Goal: Transaction & Acquisition: Purchase product/service

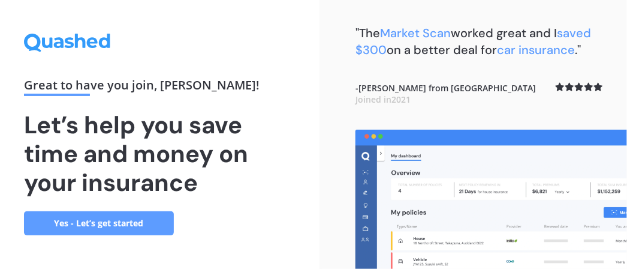
click at [113, 223] on link "Yes - Let’s get started" at bounding box center [99, 223] width 150 height 24
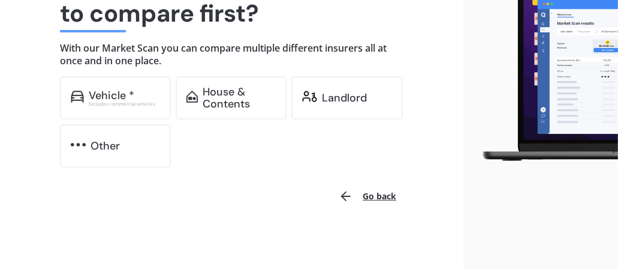
scroll to position [131, 0]
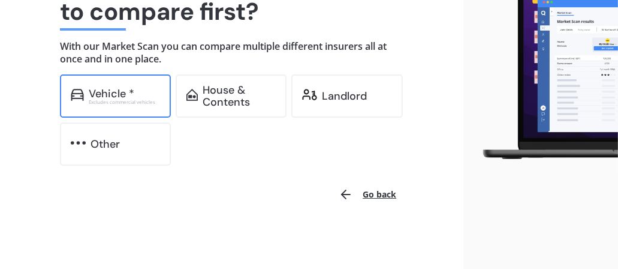
click at [122, 100] on div "Excludes commercial vehicles" at bounding box center [125, 102] width 72 height 5
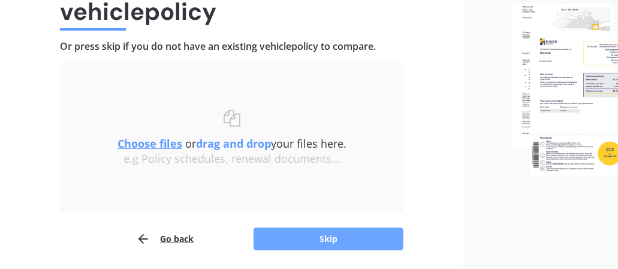
click at [317, 234] on button "Skip" at bounding box center [329, 238] width 150 height 23
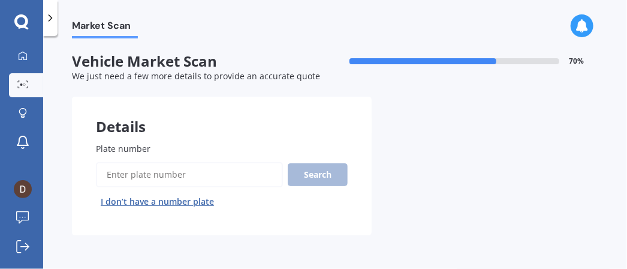
click at [136, 148] on span "Plate number" at bounding box center [123, 148] width 55 height 11
click at [136, 162] on input "Plate number" at bounding box center [189, 174] width 187 height 25
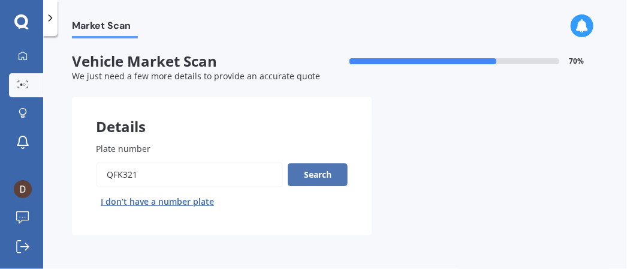
type input "qfk321"
click at [326, 180] on button "Search" at bounding box center [318, 174] width 60 height 23
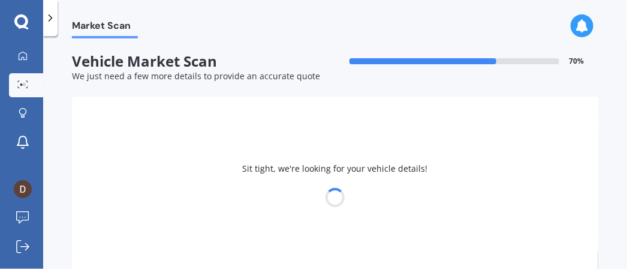
select select "NISSAN"
select select "SERENA"
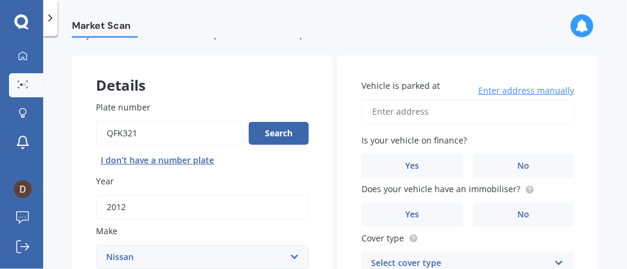
scroll to position [60, 0]
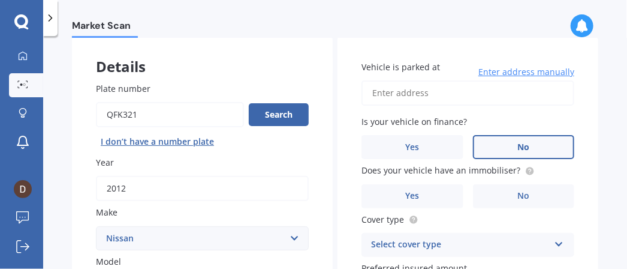
click at [518, 151] on span "No" at bounding box center [524, 147] width 12 height 10
click at [0, 0] on input "No" at bounding box center [0, 0] width 0 height 0
click at [512, 69] on span "Enter address manually" at bounding box center [527, 72] width 96 height 12
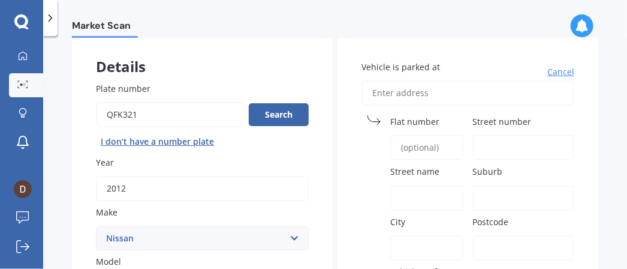
click at [481, 121] on span "Street number" at bounding box center [502, 121] width 59 height 11
click at [481, 135] on input "Street number" at bounding box center [524, 147] width 102 height 25
type input "[STREET_ADDRESS]"
click at [516, 174] on label "Suburb" at bounding box center [521, 171] width 97 height 13
click at [516, 185] on input "Suburb" at bounding box center [524, 197] width 102 height 25
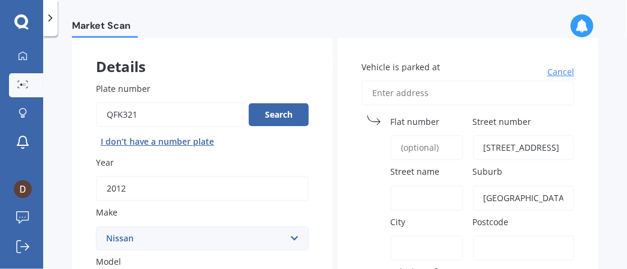
type input "[GEOGRAPHIC_DATA]"
click at [423, 225] on label "City" at bounding box center [424, 221] width 68 height 13
click at [423, 235] on input "City" at bounding box center [426, 247] width 73 height 25
type input "whangarei"
click at [501, 243] on input "Postcode" at bounding box center [524, 247] width 102 height 25
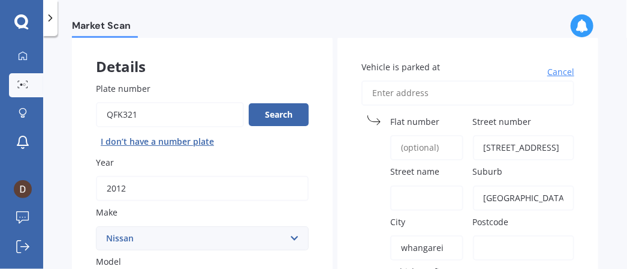
click at [451, 217] on label "City" at bounding box center [424, 221] width 68 height 13
click at [451, 235] on input "whangarei" at bounding box center [426, 247] width 73 height 25
click at [482, 218] on span "Postcode" at bounding box center [491, 221] width 36 height 11
click at [482, 235] on input "Postcode" at bounding box center [524, 247] width 102 height 25
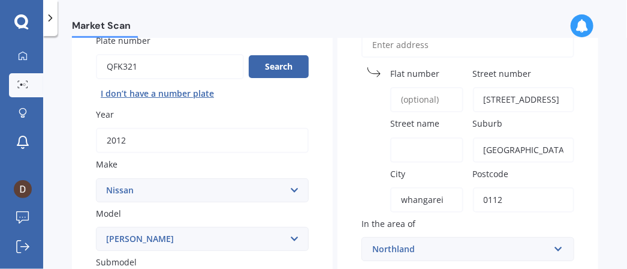
scroll to position [180, 0]
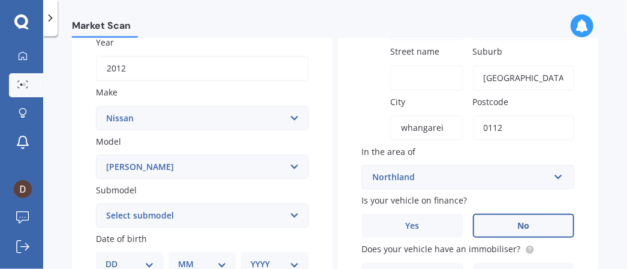
type input "0112"
click at [493, 224] on label "No" at bounding box center [524, 225] width 102 height 24
click at [0, 0] on input "No" at bounding box center [0, 0] width 0 height 0
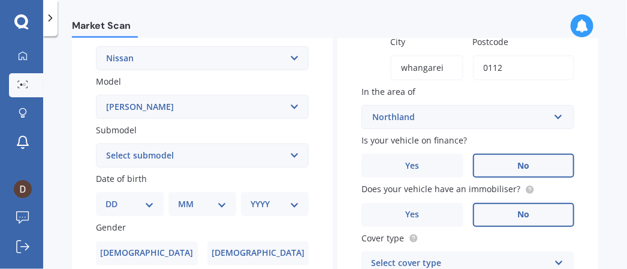
click at [522, 215] on span "No" at bounding box center [524, 214] width 12 height 10
click at [0, 0] on input "No" at bounding box center [0, 0] width 0 height 0
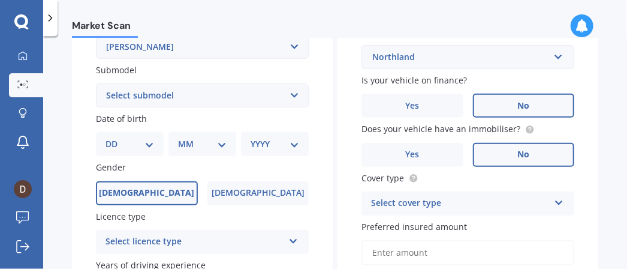
click at [151, 191] on span "[DEMOGRAPHIC_DATA]" at bounding box center [146, 193] width 95 height 10
click at [0, 0] on input "[DEMOGRAPHIC_DATA]" at bounding box center [0, 0] width 0 height 0
click at [112, 144] on select "DD 01 02 03 04 05 06 07 08 09 10 11 12 13 14 15 16 17 18 19 20 21 22 23 24 25 2…" at bounding box center [130, 143] width 49 height 13
select select "27"
click at [115, 137] on select "DD 01 02 03 04 05 06 07 08 09 10 11 12 13 14 15 16 17 18 19 20 21 22 23 24 25 2…" at bounding box center [130, 143] width 49 height 13
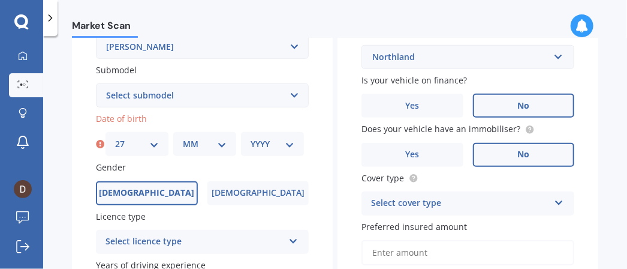
click at [184, 142] on select "MM 01 02 03 04 05 06 07 08 09 10 11 12" at bounding box center [205, 143] width 44 height 13
select select "10"
click at [183, 137] on select "MM 01 02 03 04 05 06 07 08 09 10 11 12" at bounding box center [205, 143] width 44 height 13
click at [274, 151] on div "YYYY 2025 2024 2023 2022 2021 2020 2019 2018 2017 2016 2015 2014 2013 2012 2011…" at bounding box center [272, 144] width 63 height 24
click at [255, 143] on select "YYYY 2025 2024 2023 2022 2021 2020 2019 2018 2017 2016 2015 2014 2013 2012 2011…" at bounding box center [273, 143] width 44 height 13
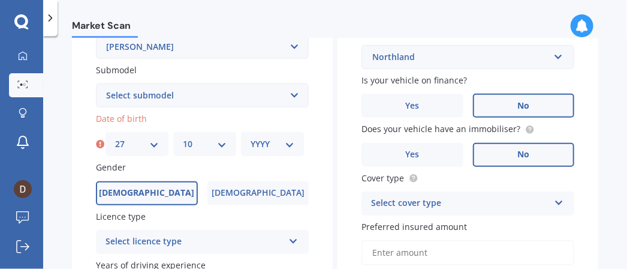
select select "1945"
click at [251, 137] on select "YYYY 2025 2024 2023 2022 2021 2020 2019 2018 2017 2016 2015 2014 2013 2012 2011…" at bounding box center [273, 143] width 44 height 13
click at [180, 188] on label "[DEMOGRAPHIC_DATA]" at bounding box center [147, 193] width 102 height 24
click at [0, 0] on input "[DEMOGRAPHIC_DATA]" at bounding box center [0, 0] width 0 height 0
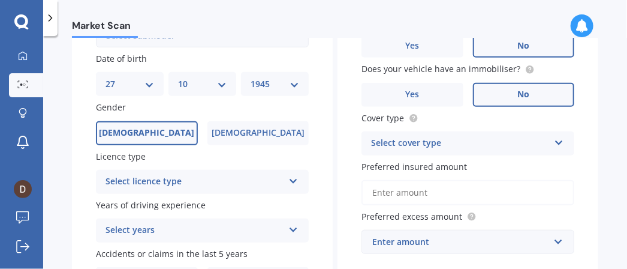
click at [293, 177] on icon at bounding box center [293, 179] width 10 height 8
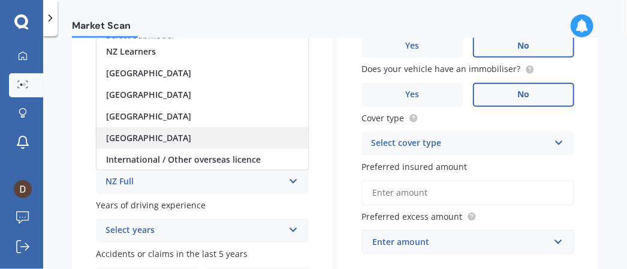
scroll to position [1, 0]
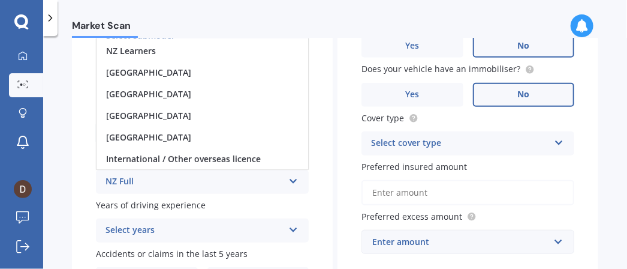
click at [140, 178] on div "NZ Full" at bounding box center [195, 182] width 178 height 14
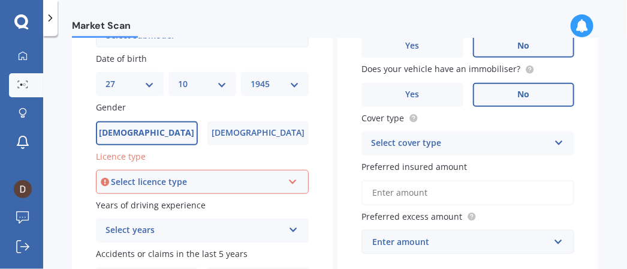
click at [291, 179] on icon at bounding box center [293, 179] width 10 height 8
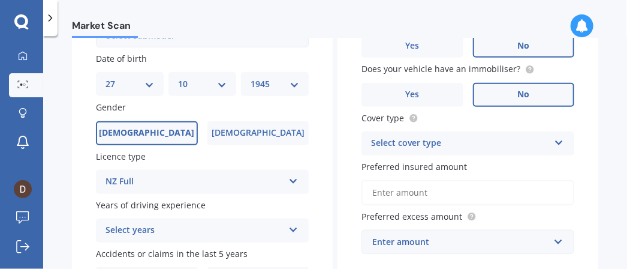
click at [156, 230] on div "Select years" at bounding box center [195, 230] width 178 height 14
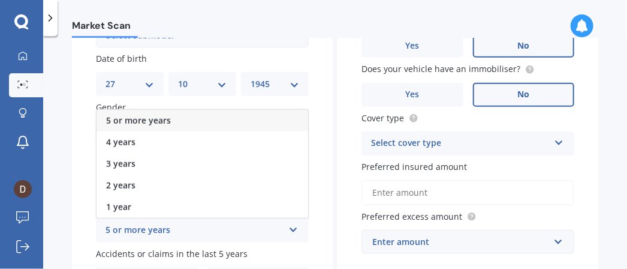
click at [144, 116] on span "5 or more years" at bounding box center [138, 120] width 65 height 11
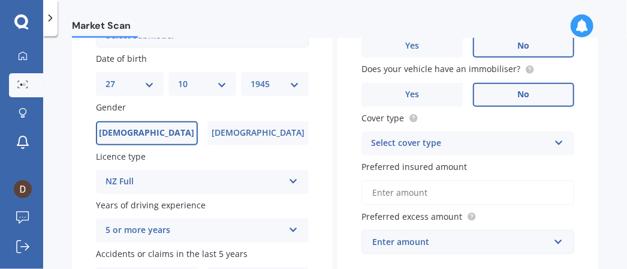
click at [140, 157] on span "Licence type" at bounding box center [121, 156] width 50 height 11
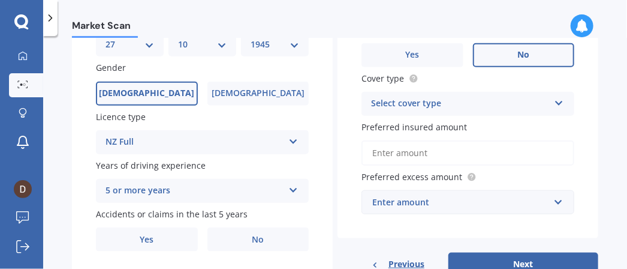
scroll to position [420, 0]
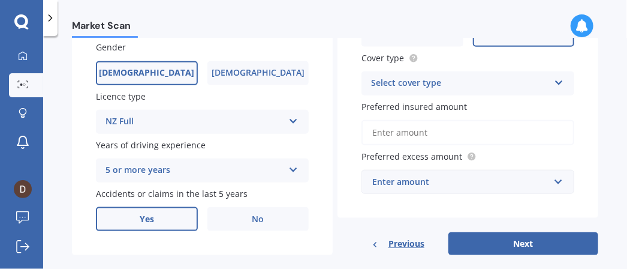
click at [143, 219] on span "Yes" at bounding box center [147, 219] width 14 height 10
click at [0, 0] on input "Yes" at bounding box center [0, 0] width 0 height 0
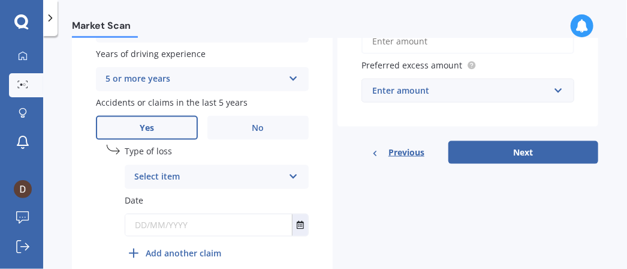
scroll to position [540, 0]
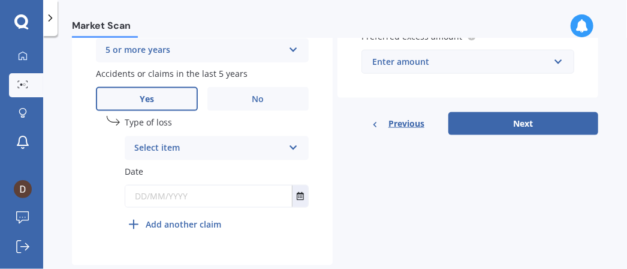
click at [291, 143] on icon at bounding box center [293, 145] width 10 height 8
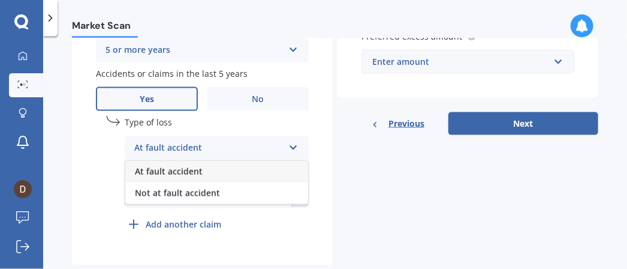
click at [192, 169] on span "At fault accident" at bounding box center [169, 171] width 68 height 11
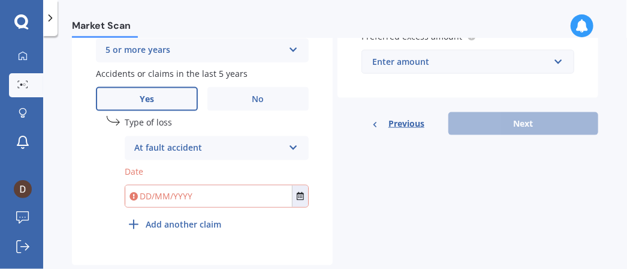
click at [219, 197] on input "text" at bounding box center [208, 196] width 167 height 22
click at [297, 197] on icon "Select date" at bounding box center [300, 196] width 7 height 8
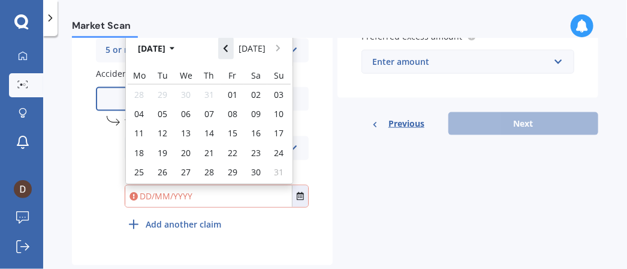
click at [228, 45] on icon "Navigate back" at bounding box center [225, 48] width 5 height 8
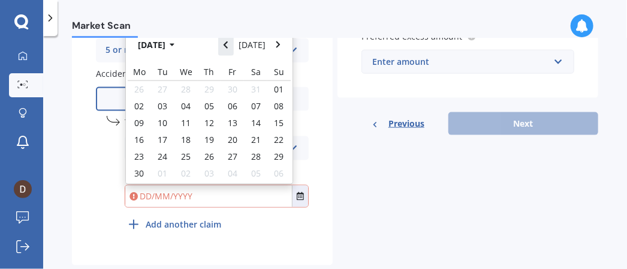
click at [228, 45] on icon "Navigate back" at bounding box center [226, 44] width 4 height 7
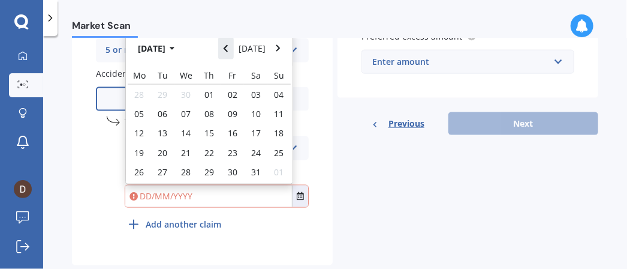
click at [230, 43] on button "Navigate back" at bounding box center [226, 48] width 16 height 22
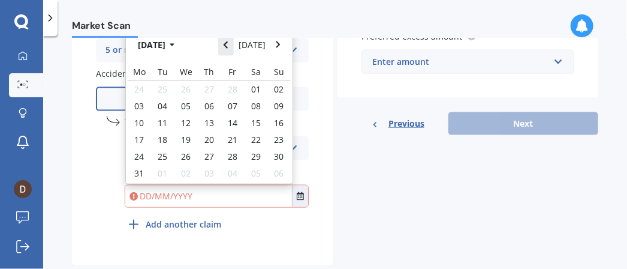
click at [228, 43] on icon "Navigate back" at bounding box center [226, 44] width 4 height 7
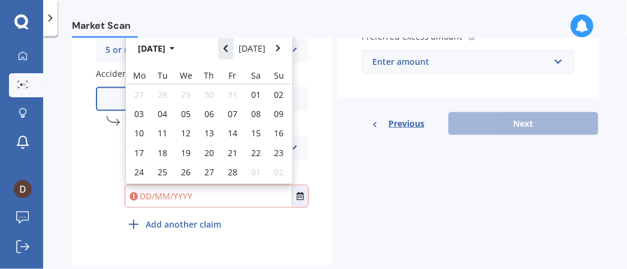
click at [230, 43] on button "Navigate back" at bounding box center [226, 48] width 16 height 22
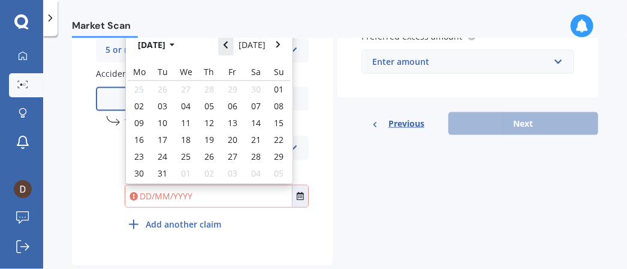
click at [228, 43] on icon "Navigate back" at bounding box center [226, 44] width 4 height 7
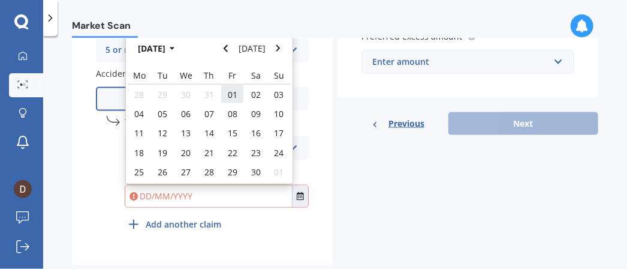
click at [234, 98] on span "01" at bounding box center [233, 94] width 10 height 11
type input "[DATE]"
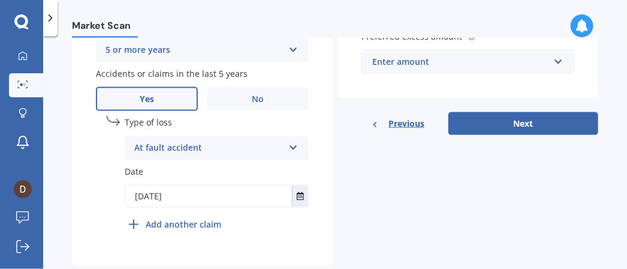
scroll to position [567, 0]
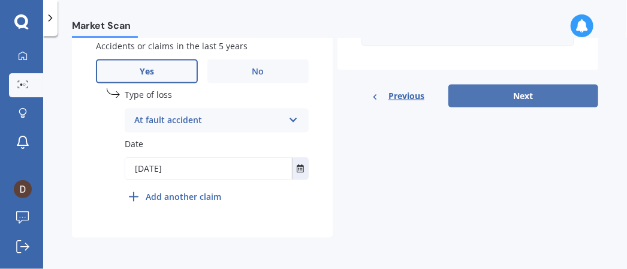
click at [516, 91] on button "Next" at bounding box center [524, 96] width 150 height 23
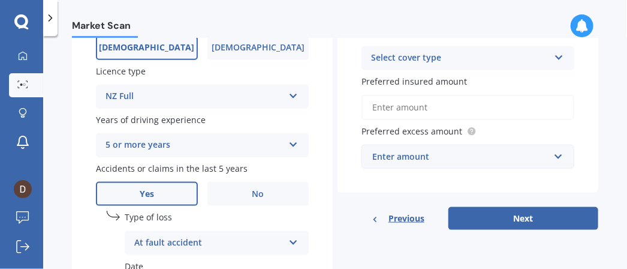
scroll to position [446, 0]
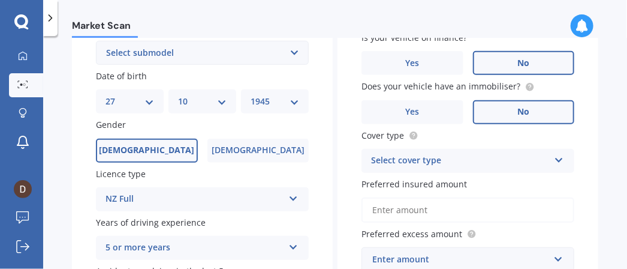
click at [403, 216] on div "Vehicle is parked at [GEOGRAPHIC_DATA] [STREET_ADDRESS] name [GEOGRAPHIC_DATA] …" at bounding box center [468, 43] width 261 height 579
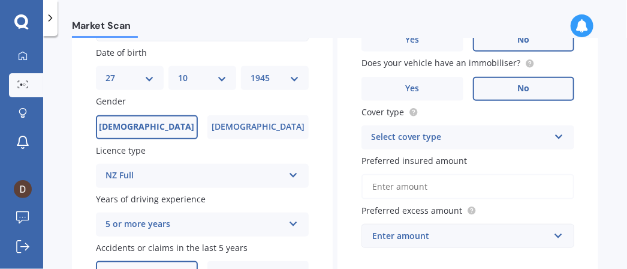
scroll to position [426, 0]
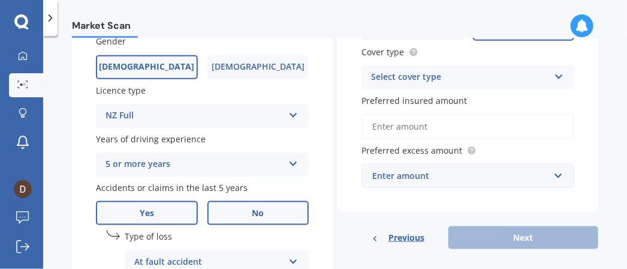
click at [252, 214] on span "No" at bounding box center [258, 213] width 12 height 10
click at [0, 0] on input "No" at bounding box center [0, 0] width 0 height 0
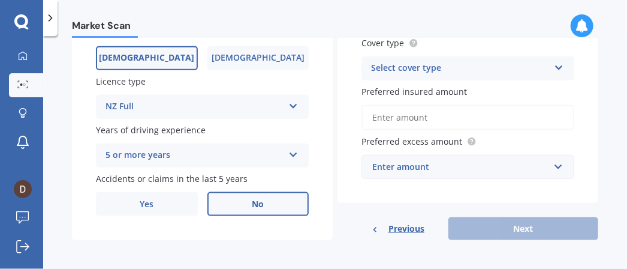
scroll to position [437, 0]
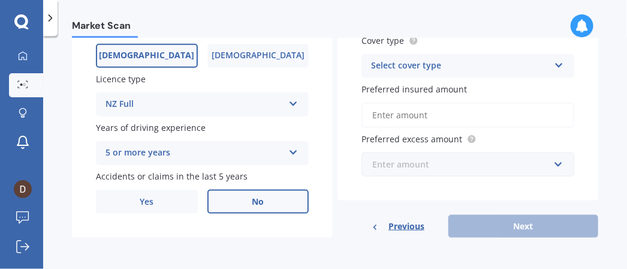
click at [552, 163] on input "text" at bounding box center [464, 164] width 202 height 23
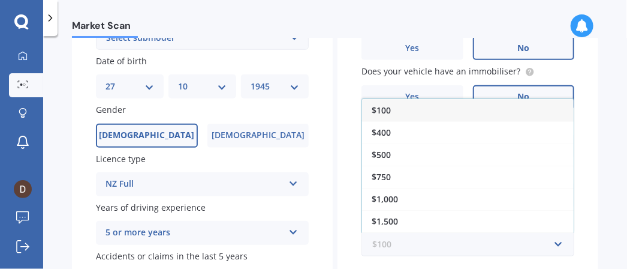
scroll to position [377, 0]
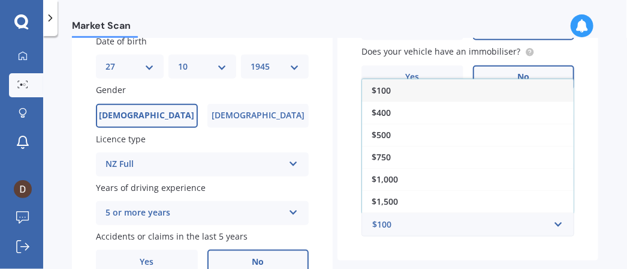
click at [326, 173] on div "Plate number Search I don’t have a number plate Year [DATE] Make Select make AC…" at bounding box center [202, 19] width 261 height 557
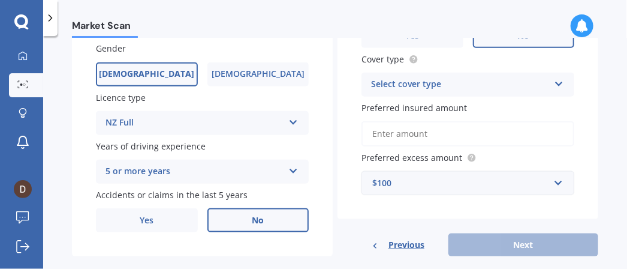
scroll to position [437, 0]
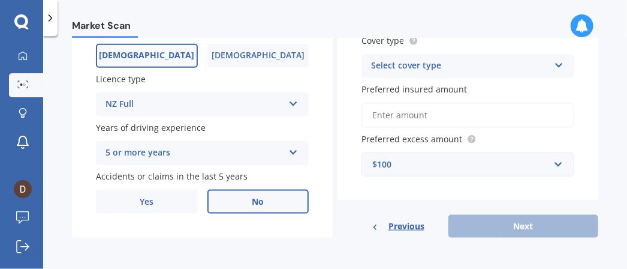
click at [450, 89] on span "Preferred insured amount" at bounding box center [415, 88] width 106 height 11
click at [450, 103] on input "Preferred insured amount" at bounding box center [468, 115] width 213 height 25
click at [429, 113] on input "Preferred insured amount" at bounding box center [468, 115] width 213 height 25
click at [557, 165] on input "text" at bounding box center [464, 164] width 202 height 23
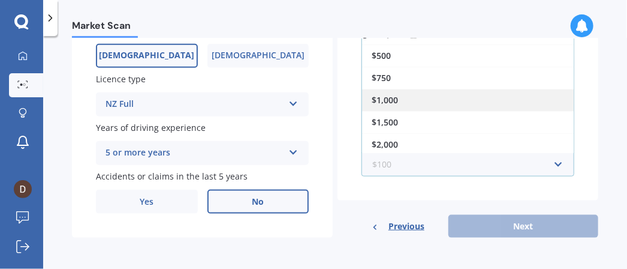
scroll to position [20, 0]
click at [387, 94] on span "$1,000" at bounding box center [385, 99] width 26 height 11
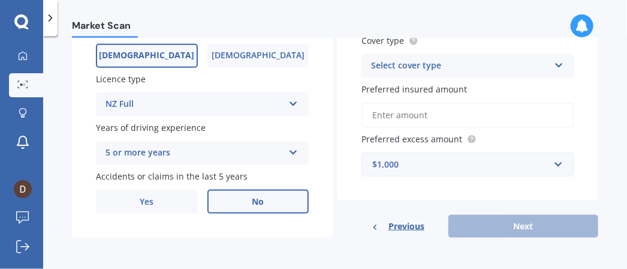
click at [419, 62] on div "Select cover type" at bounding box center [460, 66] width 178 height 14
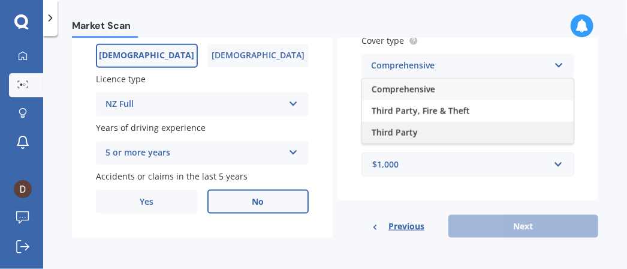
click at [393, 127] on span "Third Party" at bounding box center [395, 132] width 46 height 11
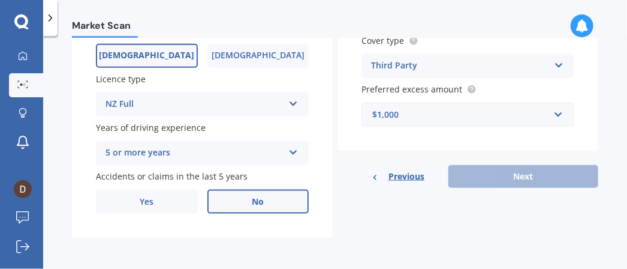
click at [516, 176] on div "Previous Next" at bounding box center [468, 176] width 261 height 23
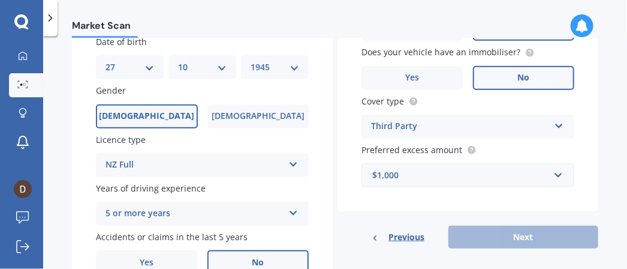
scroll to position [437, 0]
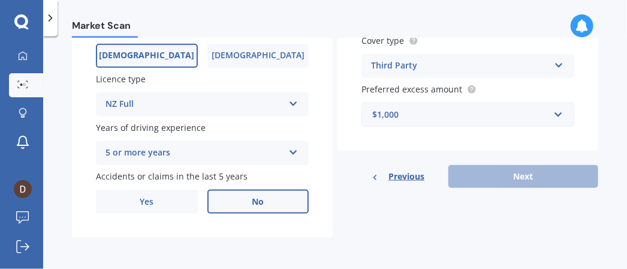
click at [522, 175] on div "Previous Next" at bounding box center [468, 176] width 261 height 23
click at [552, 113] on input "text" at bounding box center [464, 114] width 202 height 23
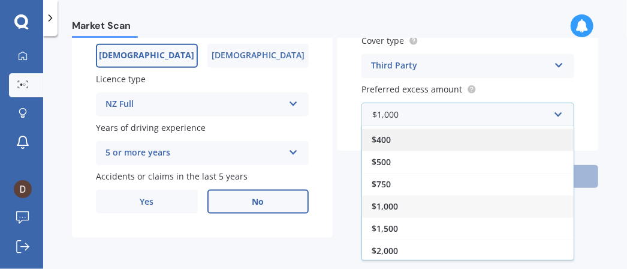
click at [387, 134] on span "$400" at bounding box center [381, 139] width 19 height 11
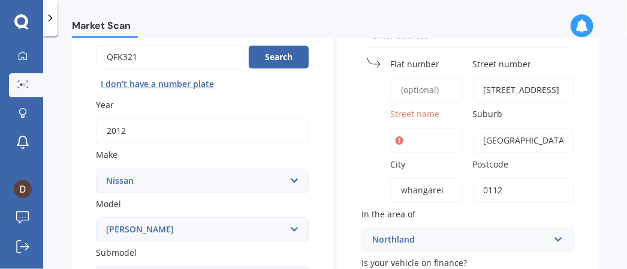
scroll to position [77, 0]
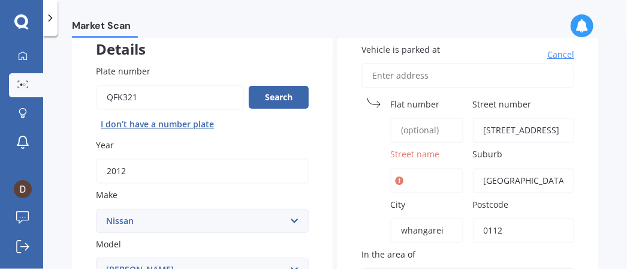
click at [401, 155] on span "Street name" at bounding box center [414, 154] width 49 height 11
click at [401, 168] on input "Street name" at bounding box center [426, 180] width 73 height 25
type input "king st"
click at [416, 201] on label "City" at bounding box center [424, 204] width 68 height 13
click at [416, 218] on input "whangarei" at bounding box center [426, 230] width 73 height 25
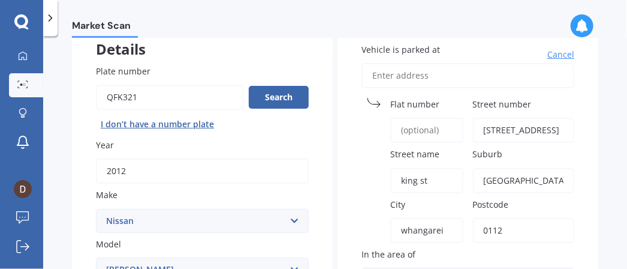
click at [499, 198] on span "Postcode" at bounding box center [491, 203] width 36 height 11
click at [499, 218] on input "0112" at bounding box center [524, 230] width 102 height 25
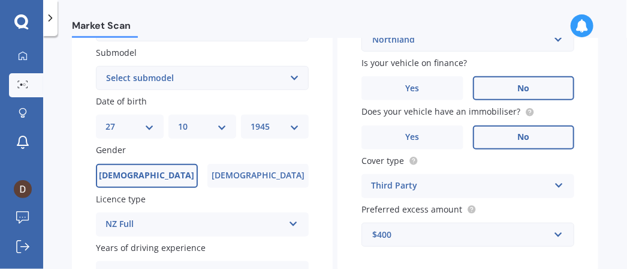
scroll to position [437, 0]
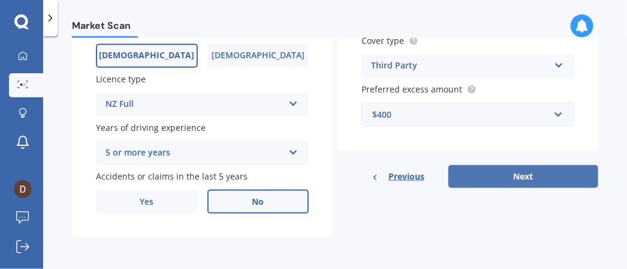
click at [555, 165] on button "Next" at bounding box center [524, 176] width 150 height 23
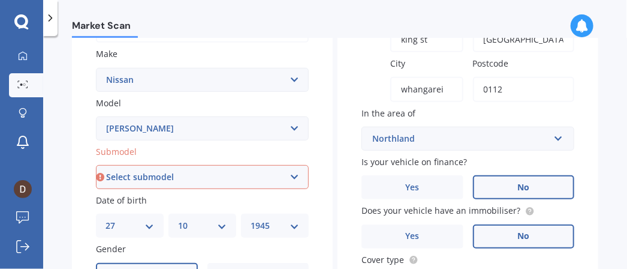
scroll to position [197, 0]
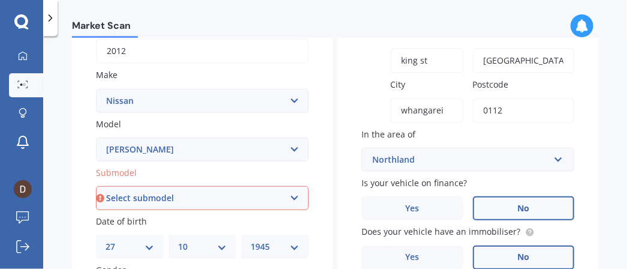
click at [207, 194] on select "Select submodel Hybrid Petrol Turbo Diesel" at bounding box center [202, 198] width 213 height 24
click at [96, 186] on select "Select submodel Hybrid Petrol Turbo Diesel" at bounding box center [202, 198] width 213 height 24
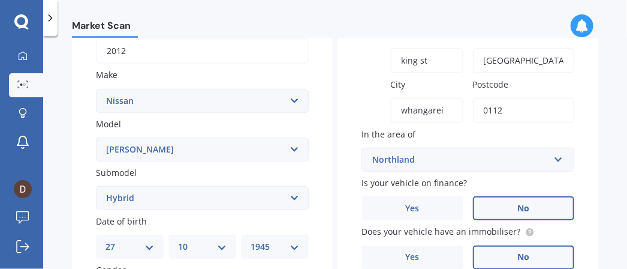
click at [138, 194] on select "Select submodel Hybrid Petrol Turbo Diesel" at bounding box center [202, 198] width 213 height 24
select select "PETROL"
click at [96, 186] on select "Select submodel Hybrid Petrol Turbo Diesel" at bounding box center [202, 198] width 213 height 24
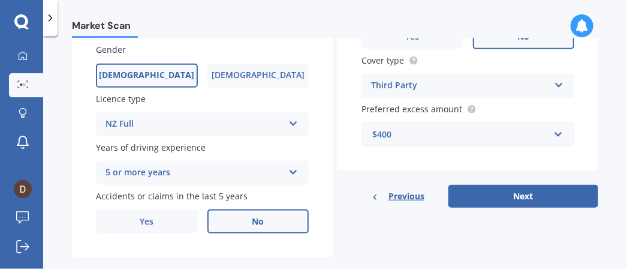
scroll to position [437, 0]
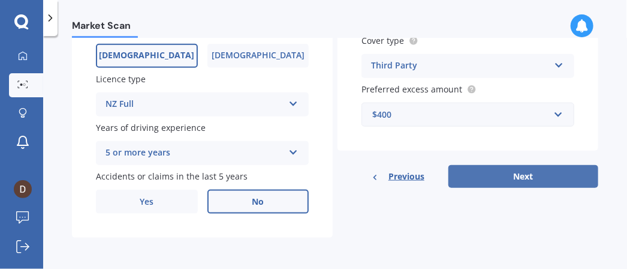
click at [459, 169] on button "Next" at bounding box center [524, 176] width 150 height 23
select select "27"
select select "10"
select select "1945"
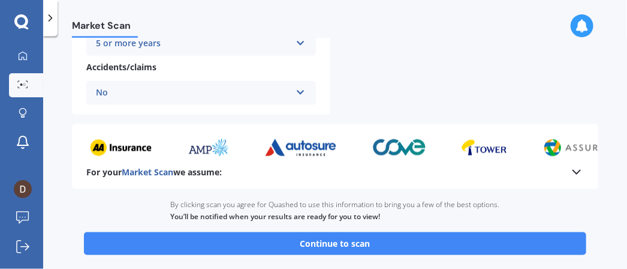
scroll to position [597, 0]
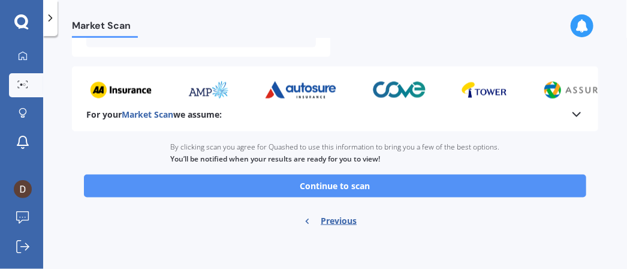
click at [355, 183] on button "Continue to scan" at bounding box center [335, 186] width 503 height 23
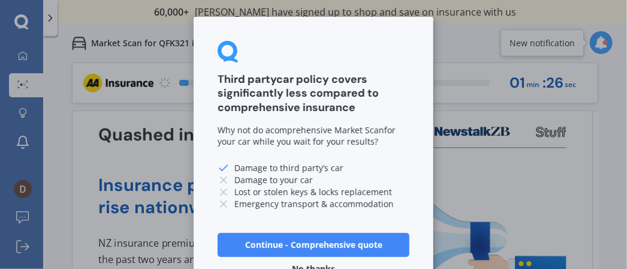
scroll to position [36, 0]
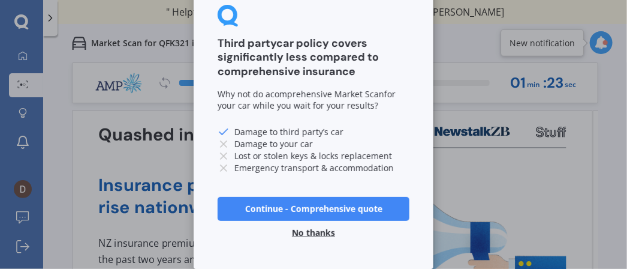
click at [316, 235] on button "No thanks" at bounding box center [314, 233] width 58 height 24
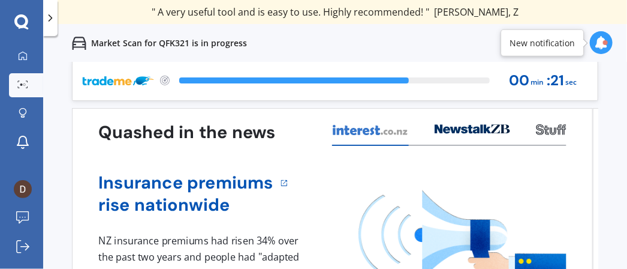
scroll to position [0, 0]
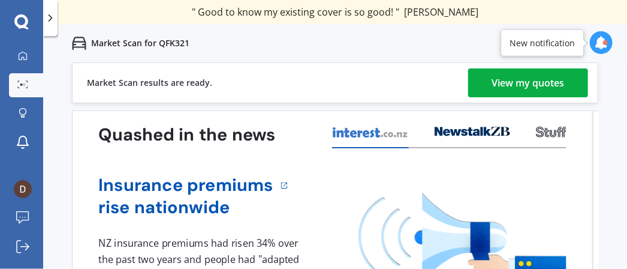
click at [527, 81] on div "View my quotes" at bounding box center [528, 82] width 73 height 29
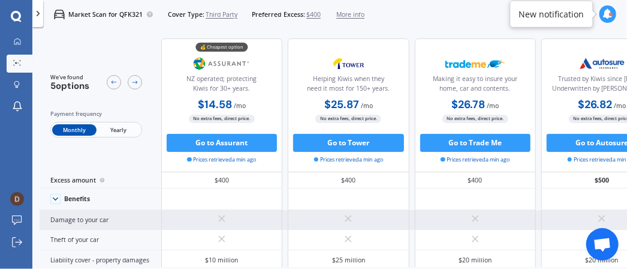
drag, startPoint x: 381, startPoint y: 199, endPoint x: 147, endPoint y: 222, distance: 235.0
click at [147, 222] on div "Damage to your car" at bounding box center [101, 220] width 122 height 20
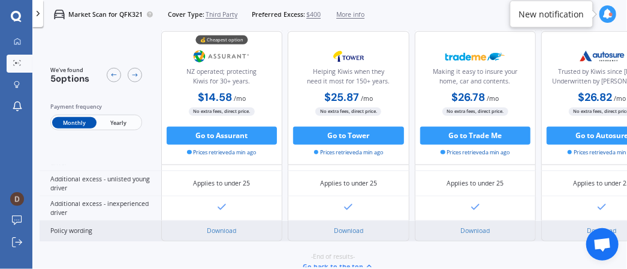
scroll to position [449, 0]
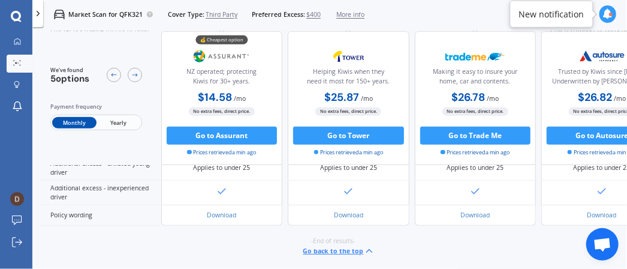
drag, startPoint x: 462, startPoint y: 243, endPoint x: 495, endPoint y: 241, distance: 33.0
click at [495, 241] on div "-End of results- Go back to the top" at bounding box center [334, 245] width 588 height 41
click at [480, 246] on div "-End of results- Go back to the top" at bounding box center [334, 245] width 588 height 41
click at [111, 71] on icon at bounding box center [113, 74] width 7 height 7
click at [135, 75] on icon at bounding box center [135, 74] width 5 height 3
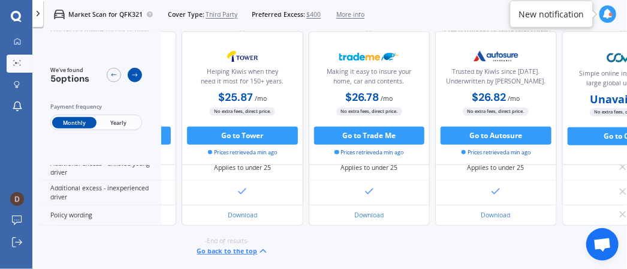
scroll to position [449, 161]
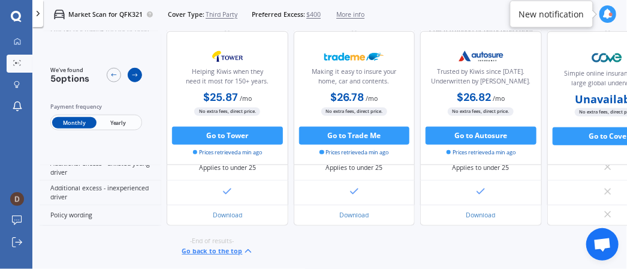
click at [137, 73] on icon at bounding box center [134, 74] width 7 height 7
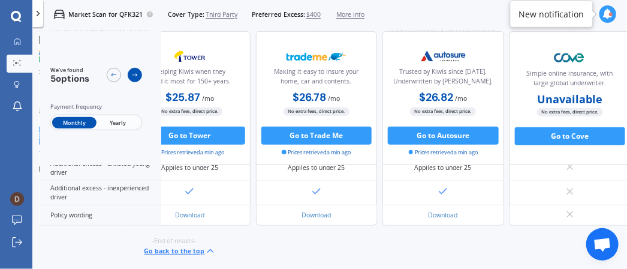
scroll to position [449, 222]
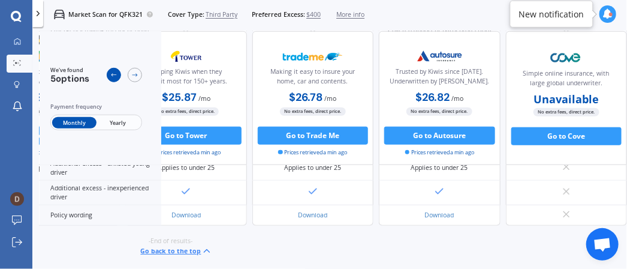
click at [114, 75] on icon at bounding box center [113, 74] width 5 height 3
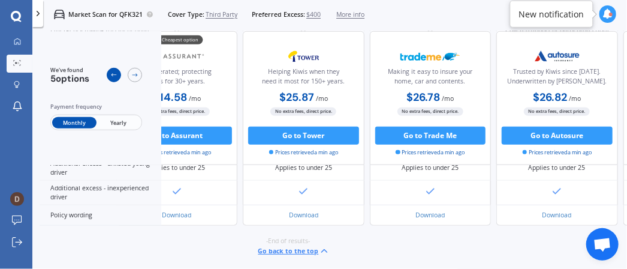
click at [114, 75] on icon at bounding box center [113, 74] width 5 height 3
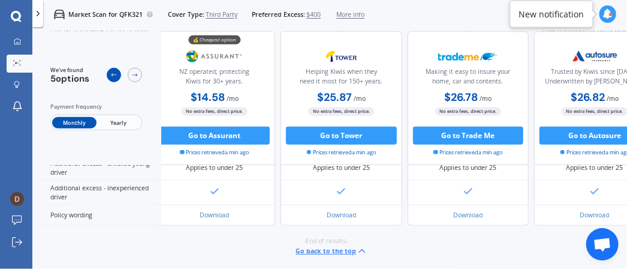
scroll to position [449, 0]
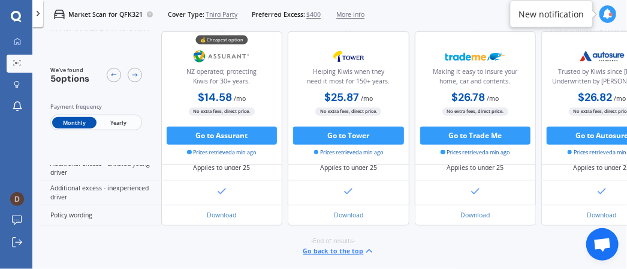
click at [113, 121] on span "Yearly" at bounding box center [119, 123] width 44 height 12
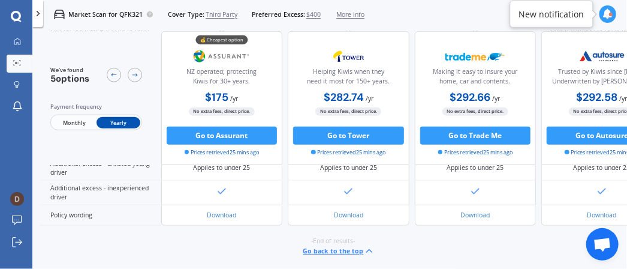
click at [339, 245] on button "Go back to the top" at bounding box center [338, 250] width 71 height 11
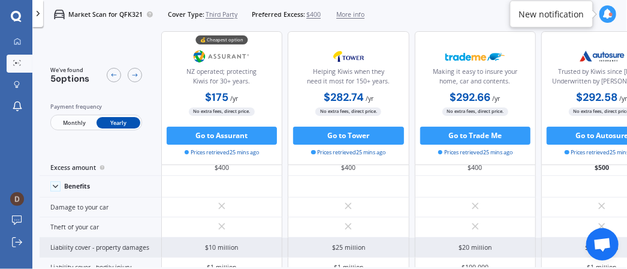
scroll to position [0, 0]
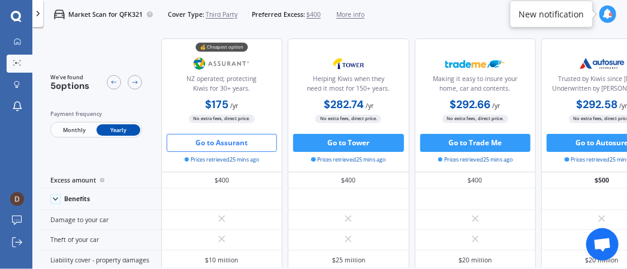
click at [237, 142] on button "Go to Assurant" at bounding box center [222, 143] width 111 height 18
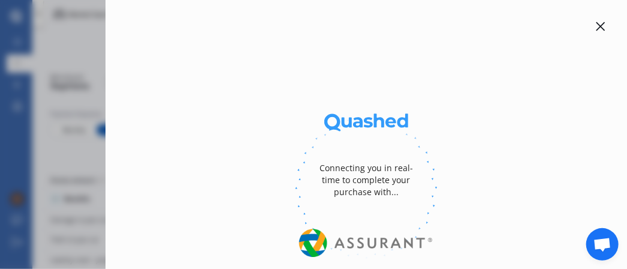
select select "Yearly"
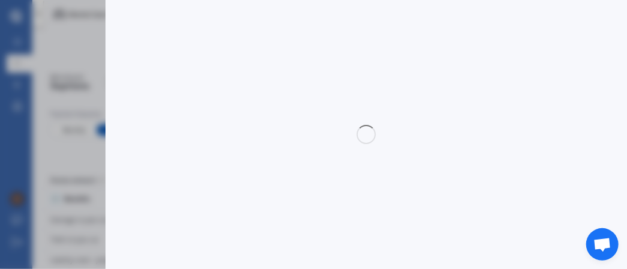
select select "3rd party"
select select "0"
select select "Northland"
select select "NISSAN"
select select "SERENA"
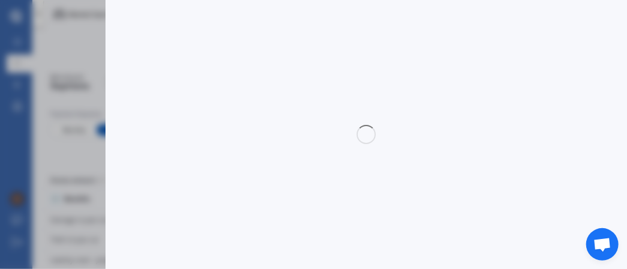
select select "PETROL"
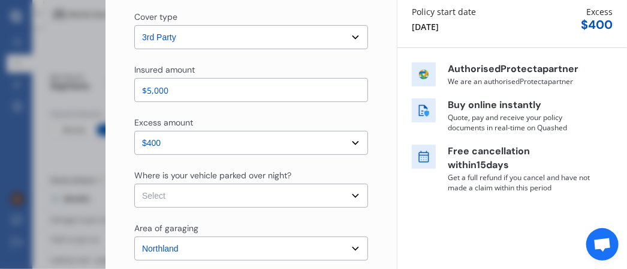
scroll to position [180, 0]
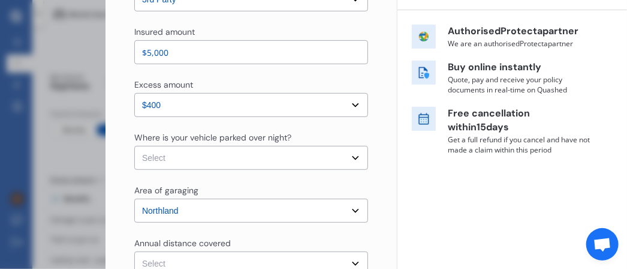
click at [198, 154] on select "Select In a garage On own property On street or road" at bounding box center [251, 158] width 234 height 24
select select "On own property"
click at [134, 146] on select "Select In a garage On own property On street or road" at bounding box center [251, 158] width 234 height 24
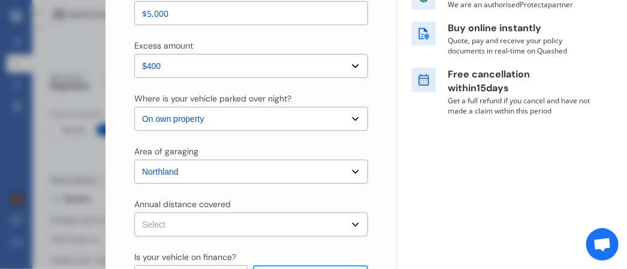
scroll to position [240, 0]
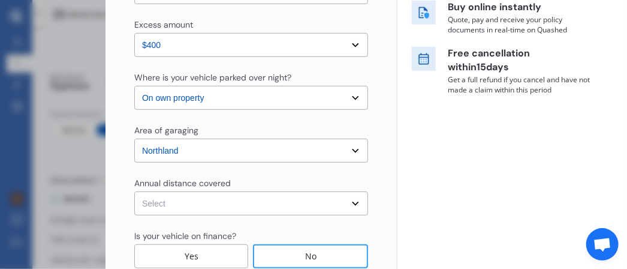
click at [198, 200] on select "Select Low (less than 15,000km per year) Average (15,000-30,000km per year) Hig…" at bounding box center [251, 203] width 234 height 24
select select "15000"
click at [134, 191] on select "Select Low (less than 15,000km per year) Average (15,000-30,000km per year) Hig…" at bounding box center [251, 203] width 234 height 24
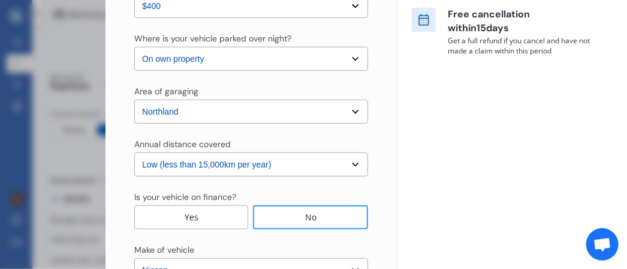
scroll to position [300, 0]
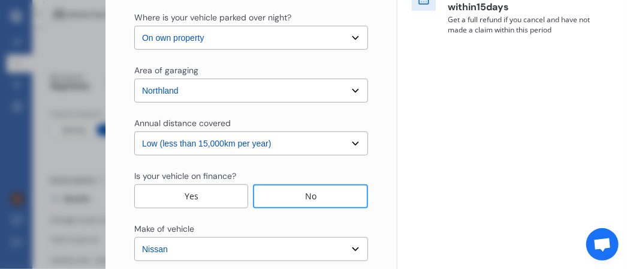
click at [286, 196] on div "No" at bounding box center [310, 196] width 115 height 24
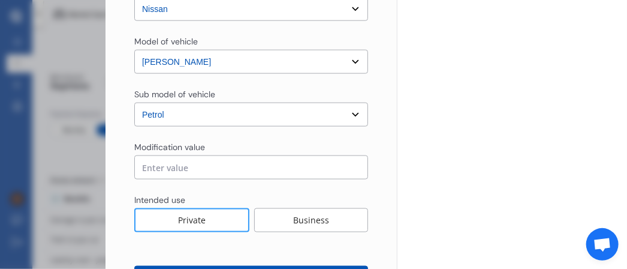
scroll to position [589, 0]
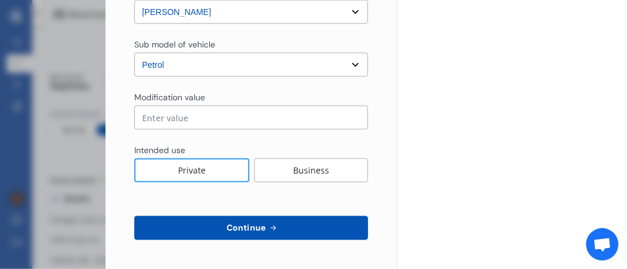
click at [276, 221] on button "Continue" at bounding box center [251, 228] width 234 height 24
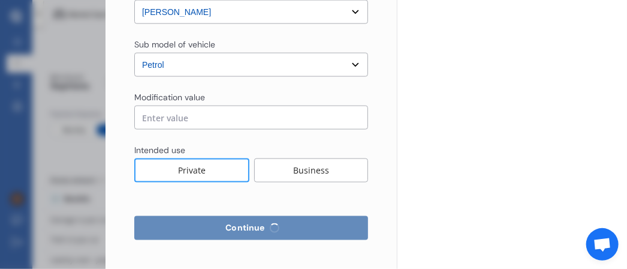
select select "Mr"
select select "27"
select select "10"
select select "1945"
select select "full"
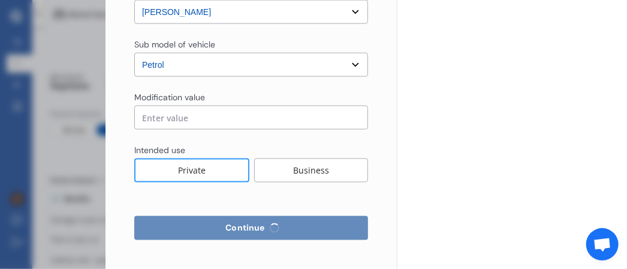
select select "more than 4 years"
select select "[GEOGRAPHIC_DATA]"
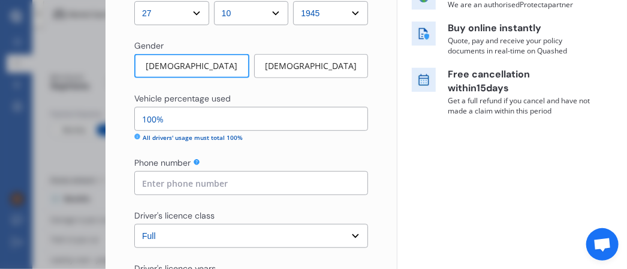
scroll to position [240, 0]
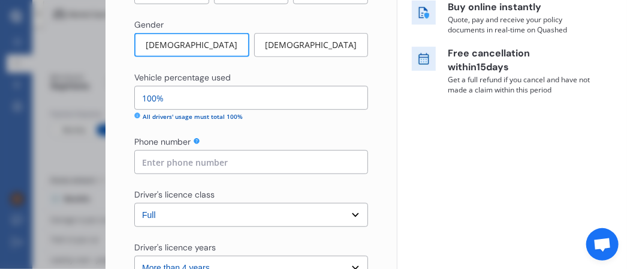
click at [184, 164] on input at bounding box center [251, 162] width 234 height 24
type input "2"
type input "0275 715283"
click at [463, 197] on div "Yearly Monthly $175 / yr QFK321 3rd party Market value up to $ 5,000 Policy sta…" at bounding box center [512, 172] width 230 height 825
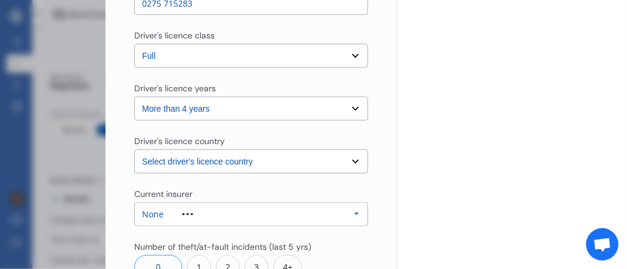
scroll to position [420, 0]
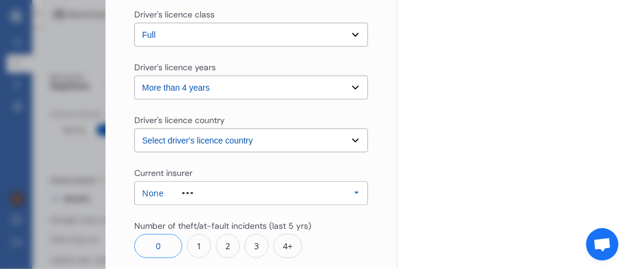
click at [353, 190] on icon at bounding box center [357, 193] width 18 height 22
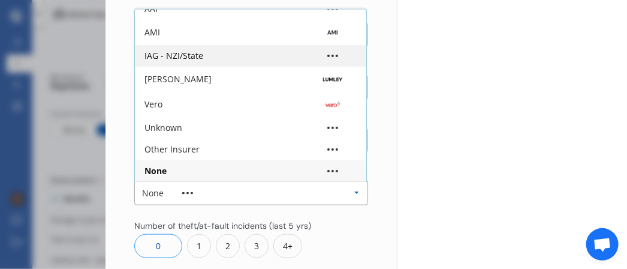
scroll to position [0, 0]
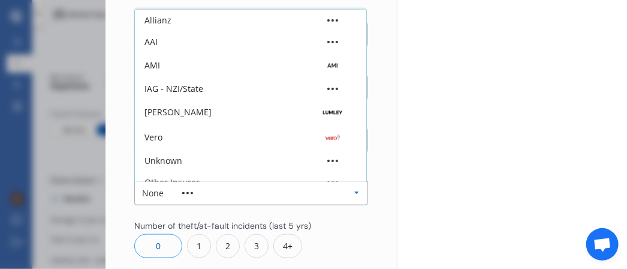
click at [151, 194] on div "None" at bounding box center [153, 193] width 22 height 8
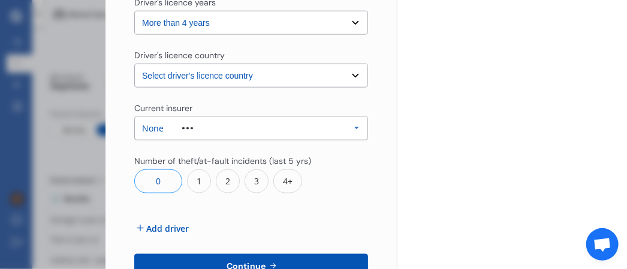
scroll to position [540, 0]
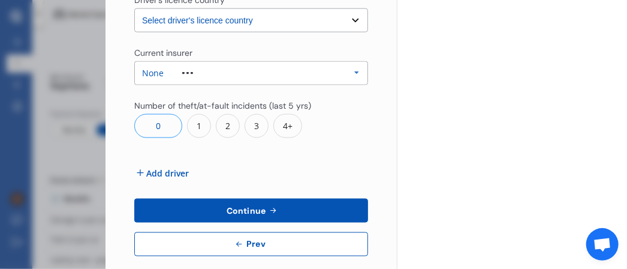
click at [172, 172] on span "Add driver" at bounding box center [167, 173] width 43 height 13
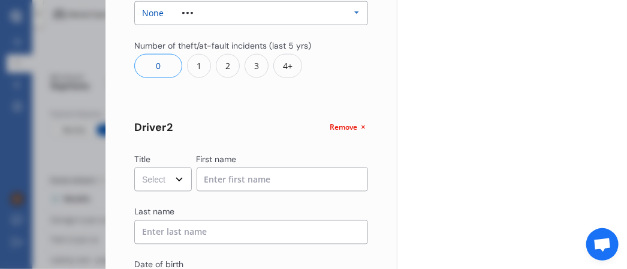
scroll to position [660, 0]
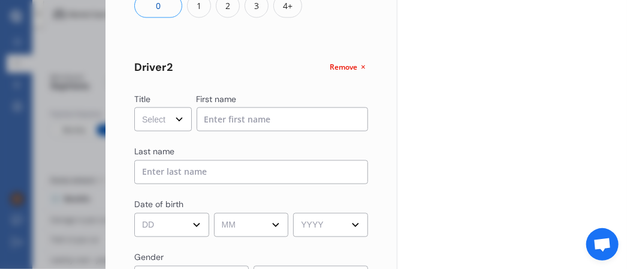
click at [167, 121] on select "Select Mr Mrs Miss Ms Dr" at bounding box center [163, 119] width 58 height 24
select select "Miss"
click at [134, 107] on select "Select Mr Mrs Miss Ms Dr" at bounding box center [163, 119] width 58 height 24
click at [277, 119] on input at bounding box center [283, 119] width 172 height 24
type input "[PERSON_NAME]"
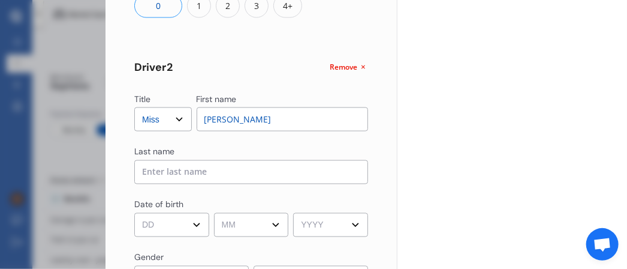
click at [228, 170] on input at bounding box center [251, 172] width 234 height 24
type input "Rothkegel"
click at [285, 119] on input "[PERSON_NAME]" at bounding box center [283, 119] width 172 height 24
type input "[PERSON_NAME]"
click at [161, 224] on select "DD 01 02 03 04 05 06 07 08 09 10 11 12 13 14 15 16 17 18 19 20 21 22 23 24 25 2…" at bounding box center [171, 225] width 75 height 24
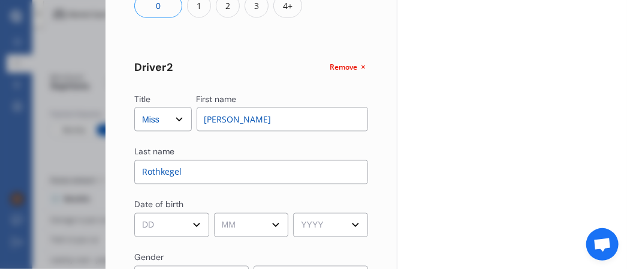
select select "30"
click at [134, 213] on select "DD 01 02 03 04 05 06 07 08 09 10 11 12 13 14 15 16 17 18 19 20 21 22 23 24 25 2…" at bounding box center [171, 225] width 75 height 24
click at [259, 227] on select "MM 01 02 03 04 05 06 07 08 09 10 11 12" at bounding box center [251, 225] width 75 height 24
select select "05"
click at [214, 213] on select "MM 01 02 03 04 05 06 07 08 09 10 11 12" at bounding box center [251, 225] width 75 height 24
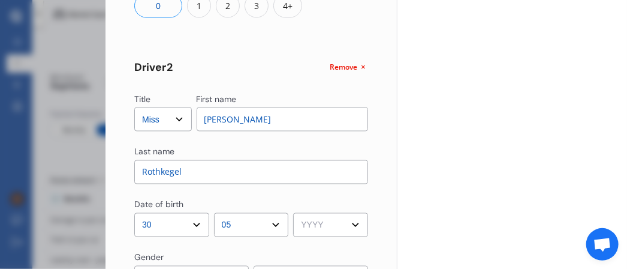
click at [344, 225] on select "YYYY 2009 2008 2007 2006 2005 2004 2003 2002 2001 2000 1999 1998 1997 1996 1995…" at bounding box center [330, 225] width 75 height 24
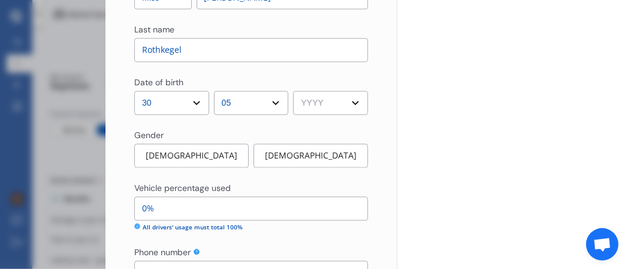
scroll to position [780, 0]
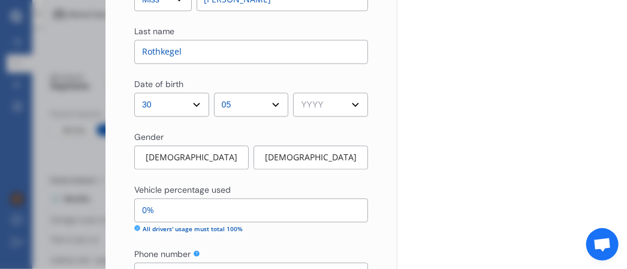
click at [332, 105] on select "YYYY 2009 2008 2007 2006 2005 2004 2003 2002 2001 2000 1999 1998 1997 1996 1995…" at bounding box center [330, 105] width 75 height 24
select select "1958"
click at [293, 93] on select "YYYY 2009 2008 2007 2006 2005 2004 2003 2002 2001 2000 1999 1998 1997 1996 1995…" at bounding box center [330, 105] width 75 height 24
click at [306, 157] on div "[DEMOGRAPHIC_DATA]" at bounding box center [311, 158] width 115 height 24
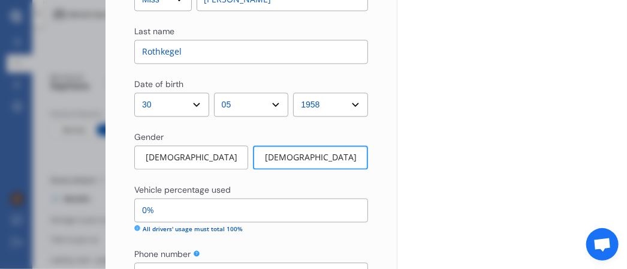
scroll to position [840, 0]
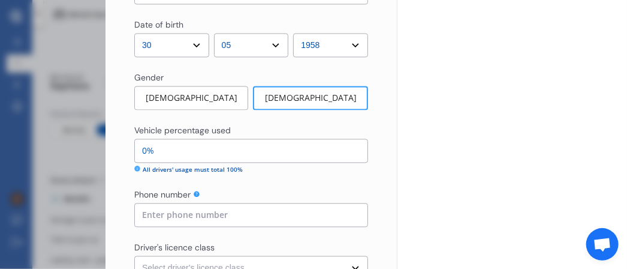
click at [165, 149] on input "0%" at bounding box center [251, 151] width 234 height 24
type input "95%"
type input "05%"
type input "50%"
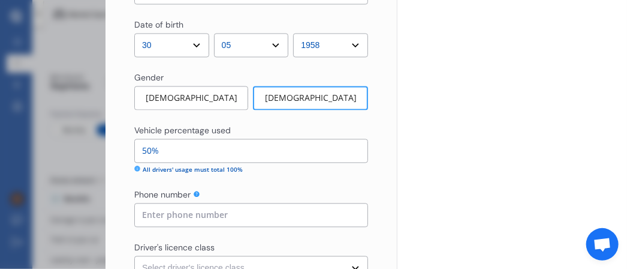
click at [245, 218] on input at bounding box center [251, 215] width 234 height 24
type input "094377296"
select select "[GEOGRAPHIC_DATA]"
type input "0"
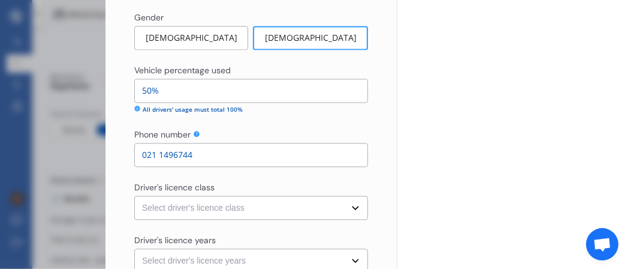
scroll to position [960, 0]
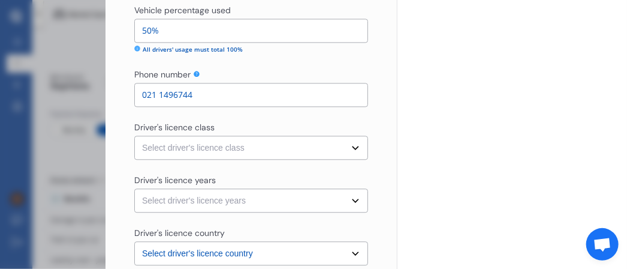
type input "021 1496744"
click at [179, 146] on select "Select driver's licence class None Learner Restricted Full" at bounding box center [251, 148] width 234 height 24
select select "full"
click at [134, 136] on select "Select driver's licence class None Learner Restricted Full" at bounding box center [251, 148] width 234 height 24
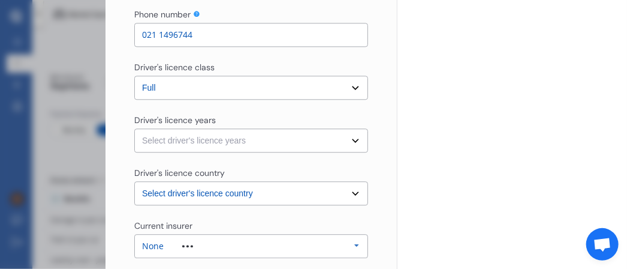
click at [276, 136] on select "Select driver's licence years Less than 1 year 1-2 years 2-4 years More than 4 …" at bounding box center [251, 140] width 234 height 24
select select "more than 4 years"
click at [134, 128] on select "Select driver's licence years Less than 1 year 1-2 years 2-4 years More than 4 …" at bounding box center [251, 140] width 234 height 24
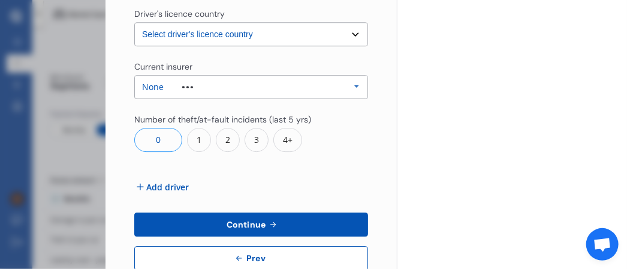
scroll to position [1199, 0]
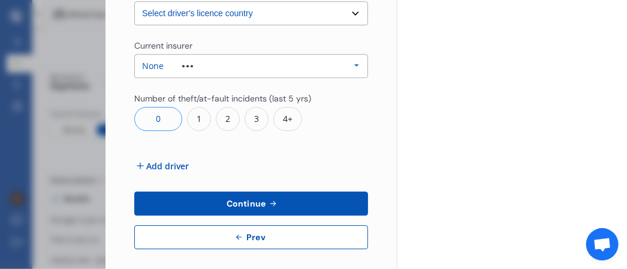
click at [254, 198] on span "Continue" at bounding box center [246, 203] width 44 height 10
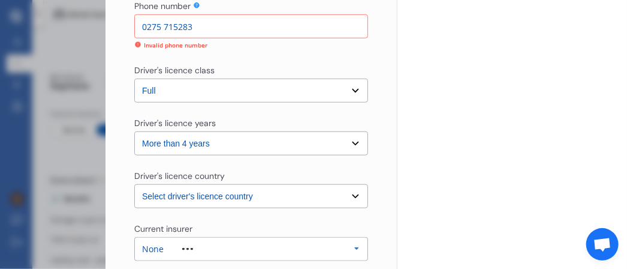
scroll to position [315, 0]
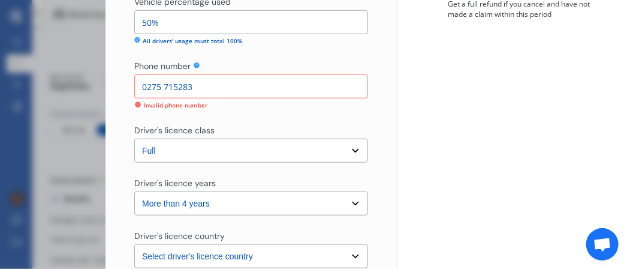
click at [216, 84] on input "0275 715283" at bounding box center [251, 86] width 234 height 24
click at [146, 88] on input "0275 715283" at bounding box center [251, 86] width 234 height 24
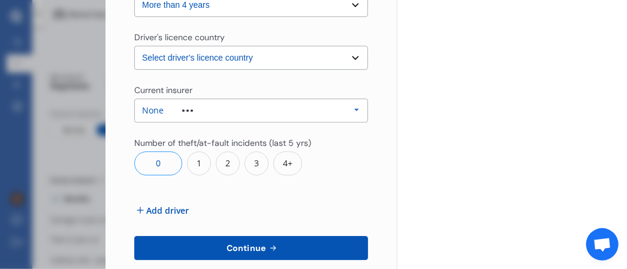
scroll to position [1208, 0]
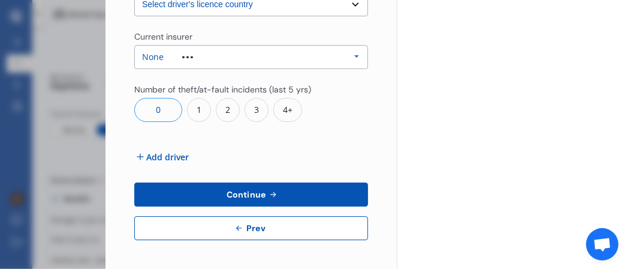
type input "064 275 715283"
click at [288, 192] on button "Continue" at bounding box center [251, 194] width 234 height 24
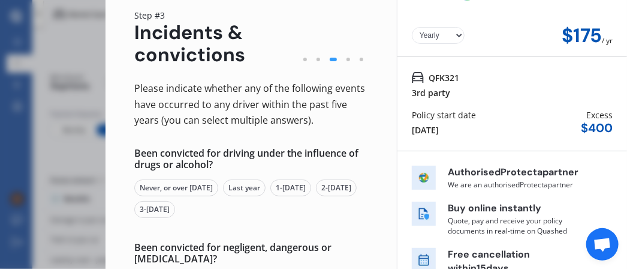
scroll to position [60, 0]
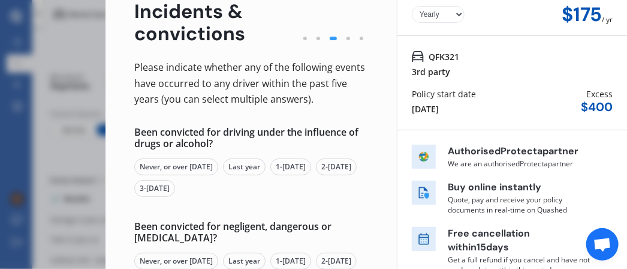
click at [161, 167] on div "Never, or over [DATE]" at bounding box center [176, 166] width 84 height 17
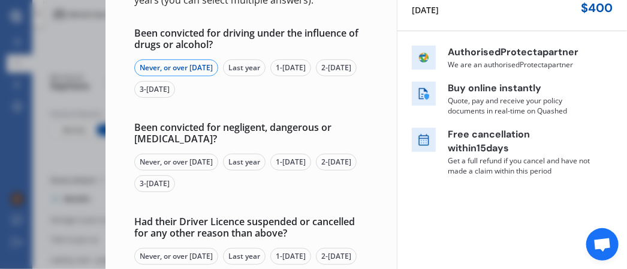
scroll to position [180, 0]
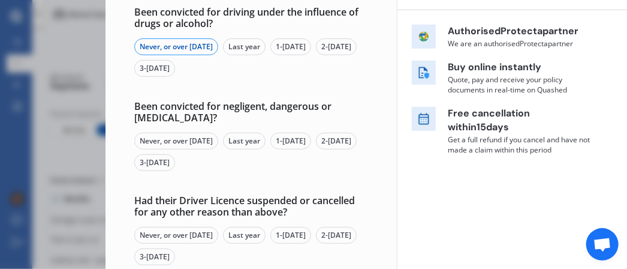
click at [156, 139] on div "Never, or over [DATE]" at bounding box center [176, 141] width 84 height 17
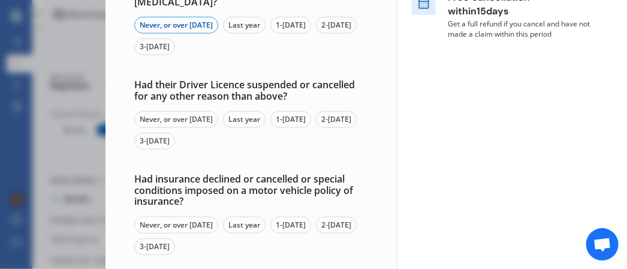
scroll to position [300, 0]
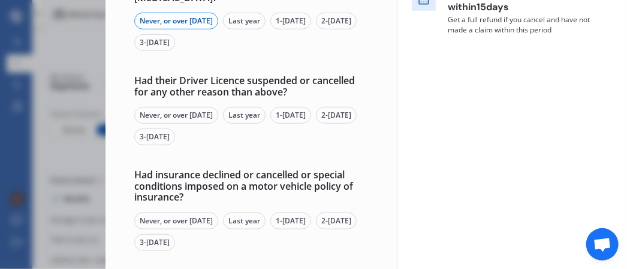
click at [162, 113] on div "Never, or over [DATE]" at bounding box center [176, 115] width 84 height 17
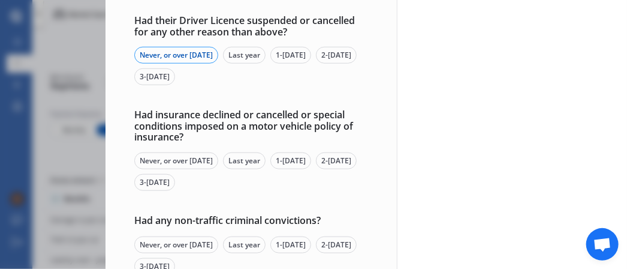
click at [166, 158] on div "Never, or over [DATE]" at bounding box center [176, 160] width 84 height 17
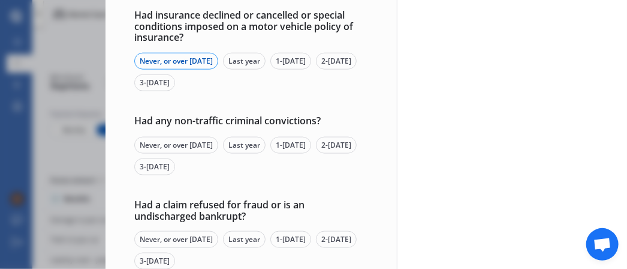
scroll to position [480, 0]
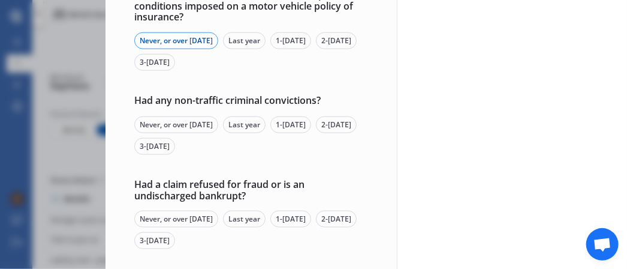
click at [165, 127] on div "Never, or over [DATE]" at bounding box center [176, 124] width 84 height 17
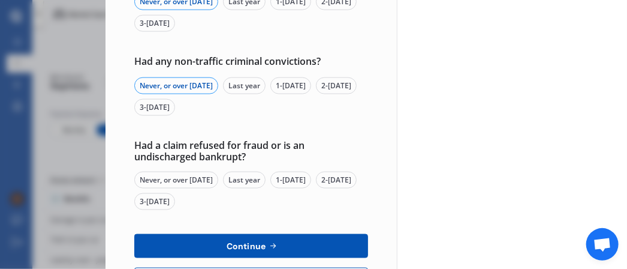
scroll to position [540, 0]
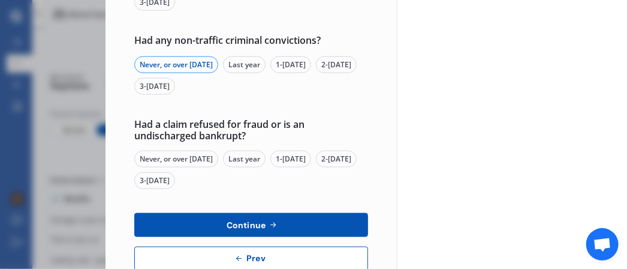
click at [166, 153] on div "Never, or over [DATE]" at bounding box center [176, 159] width 84 height 17
click at [245, 225] on span "Continue" at bounding box center [246, 225] width 44 height 10
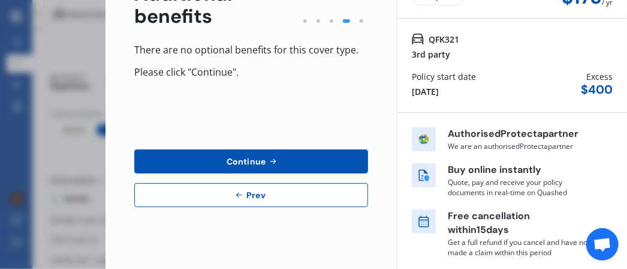
scroll to position [0, 0]
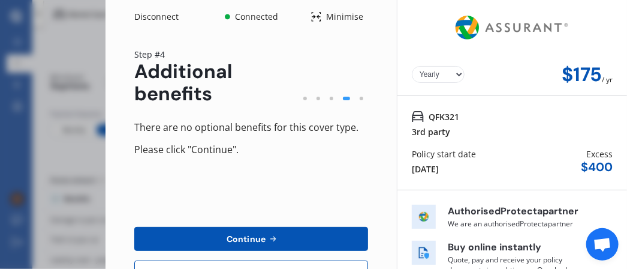
click at [245, 236] on span "Continue" at bounding box center [246, 239] width 44 height 10
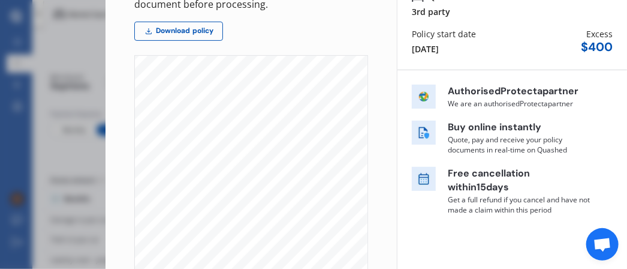
scroll to position [1799, 0]
click at [475, 127] on p "Buy online instantly" at bounding box center [520, 128] width 144 height 14
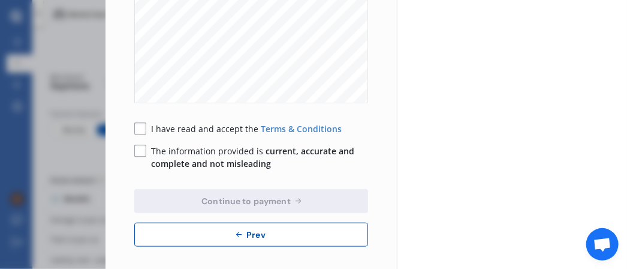
scroll to position [366, 0]
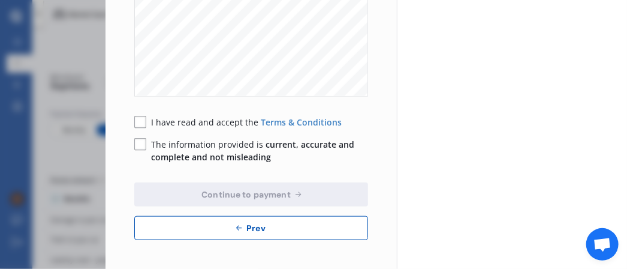
click at [141, 119] on rect at bounding box center [140, 122] width 12 height 12
click at [141, 143] on rect at bounding box center [140, 145] width 12 height 12
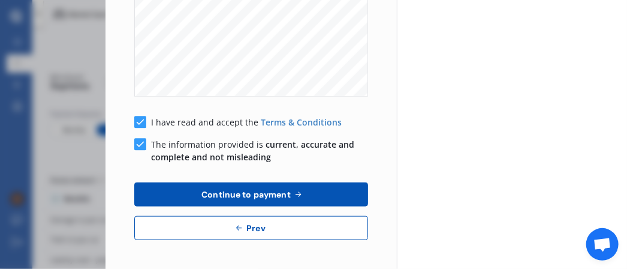
click at [264, 191] on span "Continue to payment" at bounding box center [246, 195] width 94 height 10
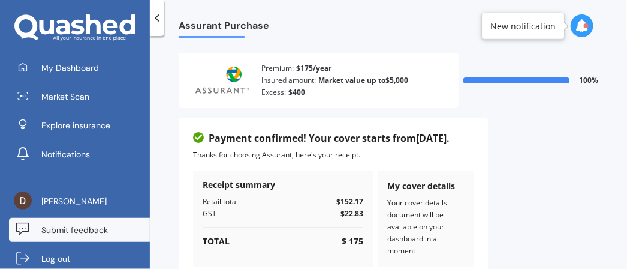
click at [86, 229] on span "Submit feedback" at bounding box center [74, 230] width 67 height 12
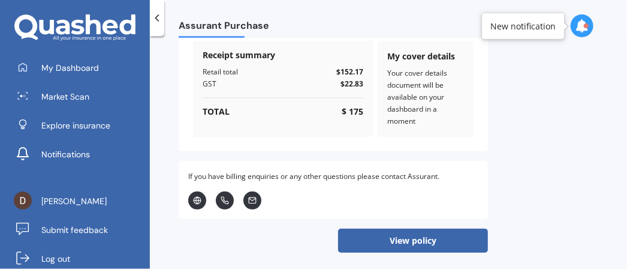
scroll to position [134, 0]
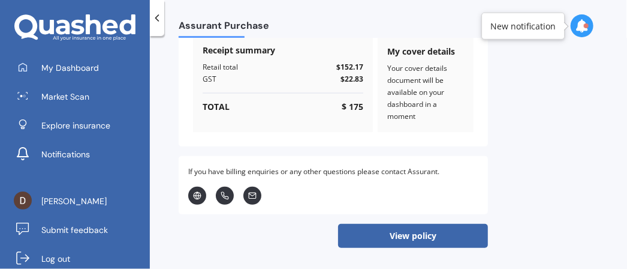
drag, startPoint x: 434, startPoint y: 20, endPoint x: 426, endPoint y: 20, distance: 7.2
click at [426, 20] on div "Assurant Purchase" at bounding box center [388, 19] width 477 height 38
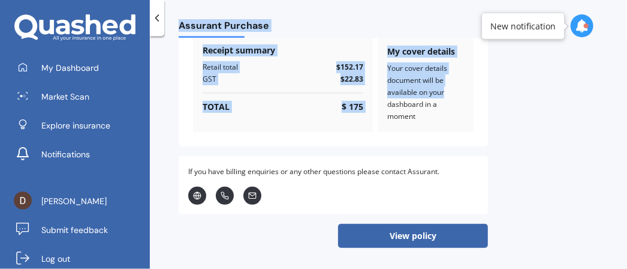
drag, startPoint x: 175, startPoint y: 5, endPoint x: 468, endPoint y: 88, distance: 304.1
click at [468, 88] on div "Assurant Purchase Assurant Purchase Premium: $175/ year Insured amount: Market …" at bounding box center [388, 134] width 477 height 269
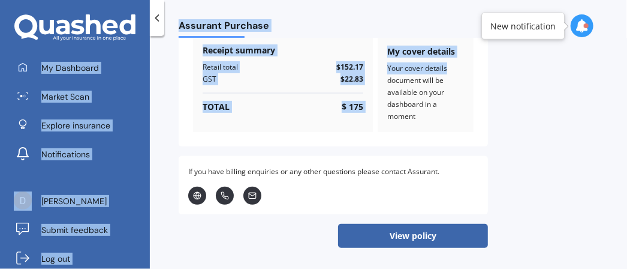
drag, startPoint x: 109, startPoint y: 7, endPoint x: 503, endPoint y: 59, distance: 398.0
click at [503, 59] on div "My Dashboard Market Scan Explore insurance Notifications Dave Milich Submit fee…" at bounding box center [313, 134] width 627 height 269
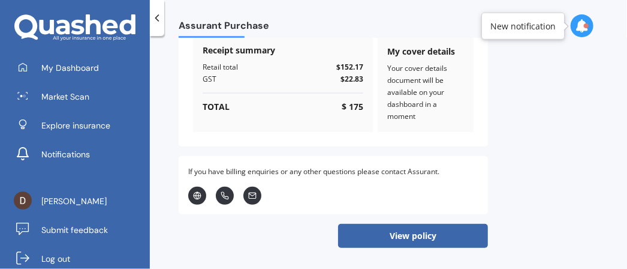
drag, startPoint x: 510, startPoint y: 1, endPoint x: 255, endPoint y: 222, distance: 337.1
click at [255, 222] on div "View policy" at bounding box center [333, 231] width 309 height 34
